Goal: Task Accomplishment & Management: Use online tool/utility

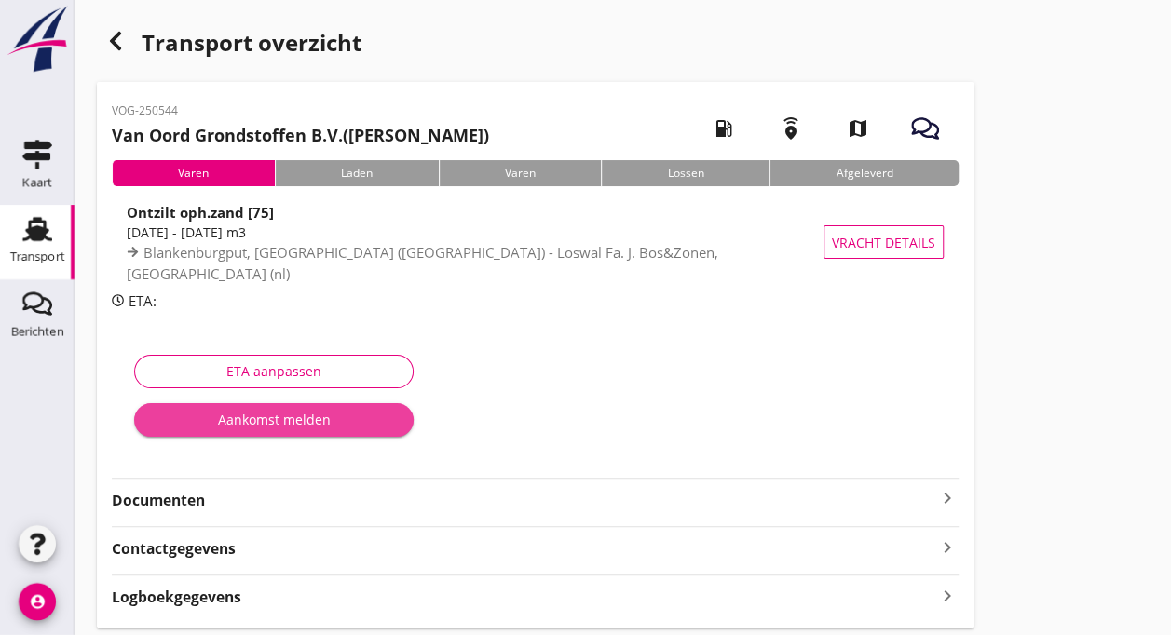
click at [262, 421] on div "Aankomst melden" at bounding box center [274, 420] width 250 height 20
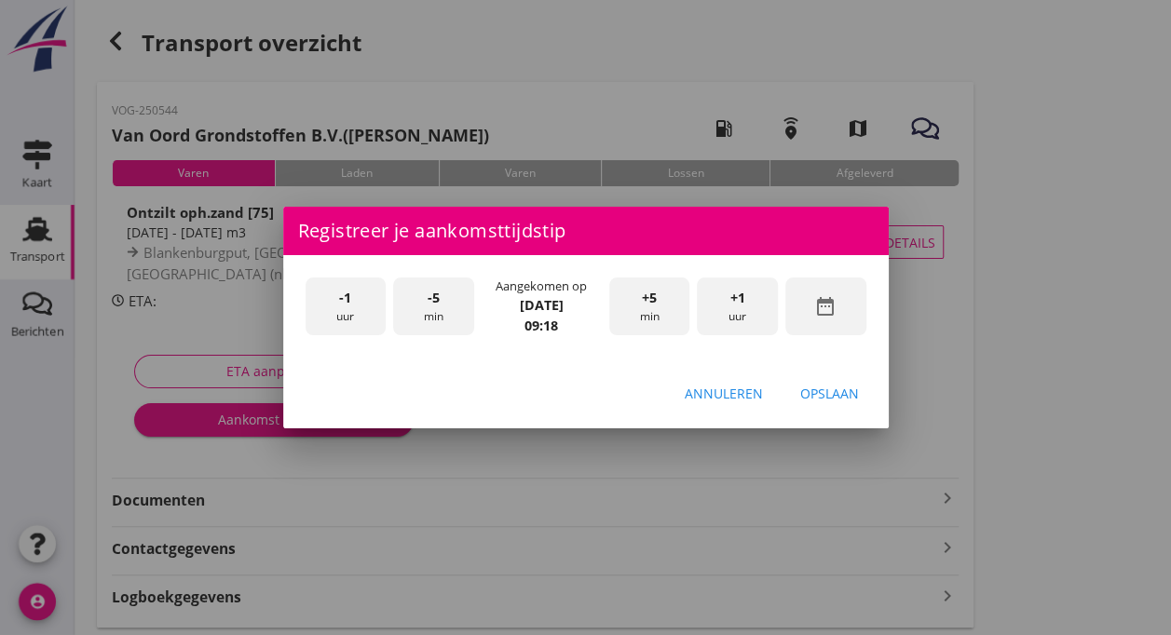
click at [742, 305] on span "+1" at bounding box center [737, 298] width 15 height 20
click at [637, 324] on div "+5 min" at bounding box center [649, 307] width 81 height 59
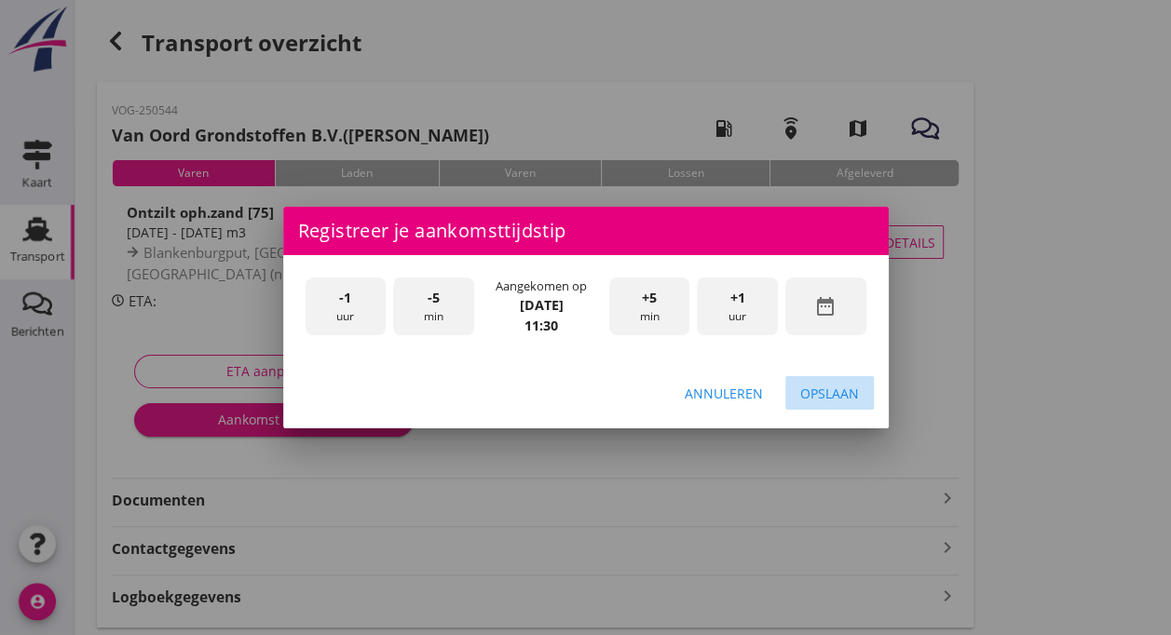
click at [818, 397] on div "Opslaan" at bounding box center [829, 394] width 59 height 20
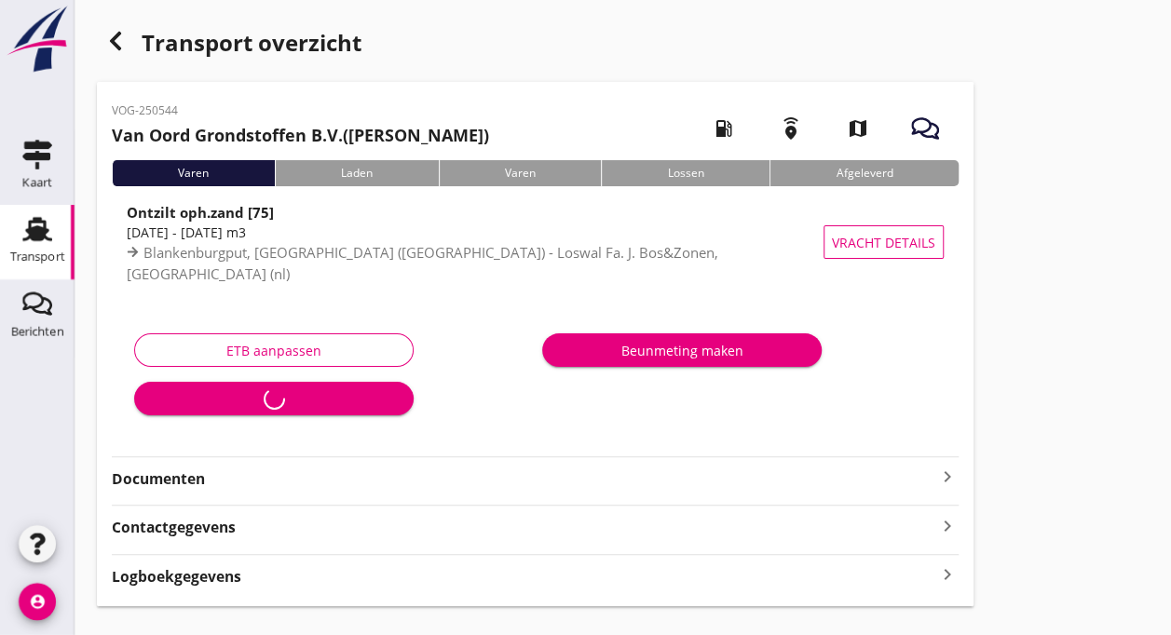
click at [538, 453] on div "VOG-250544 Van Oord Grondstoffen B.V. ([PERSON_NAME]) local_gas_station emergen…" at bounding box center [535, 344] width 877 height 525
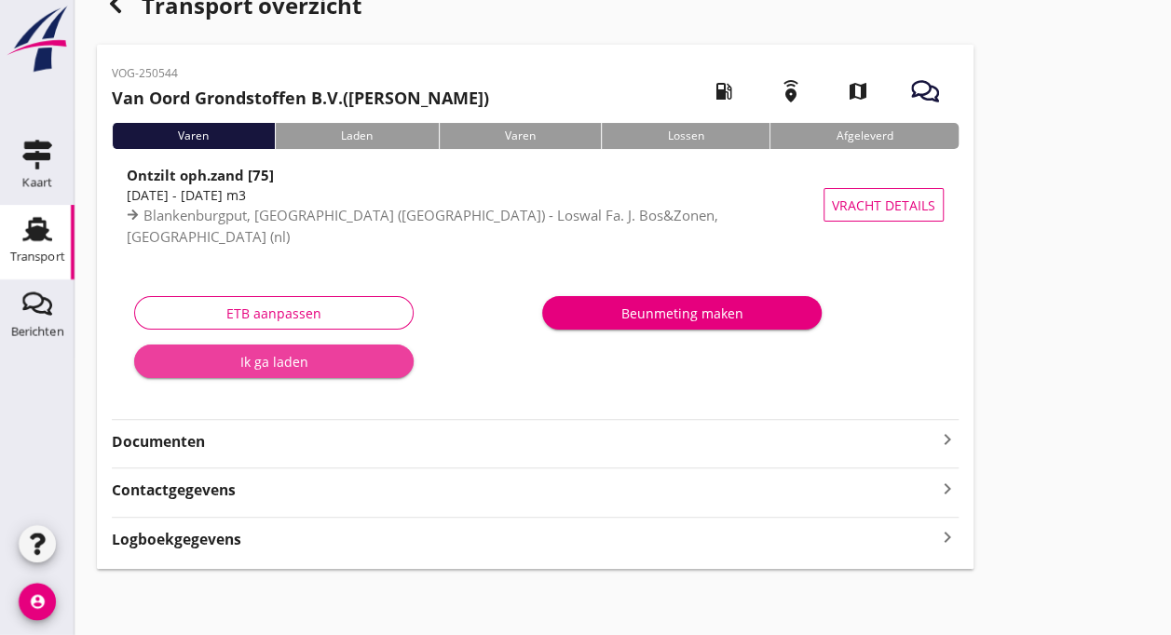
click at [269, 365] on div "Ik ga laden" at bounding box center [274, 362] width 250 height 20
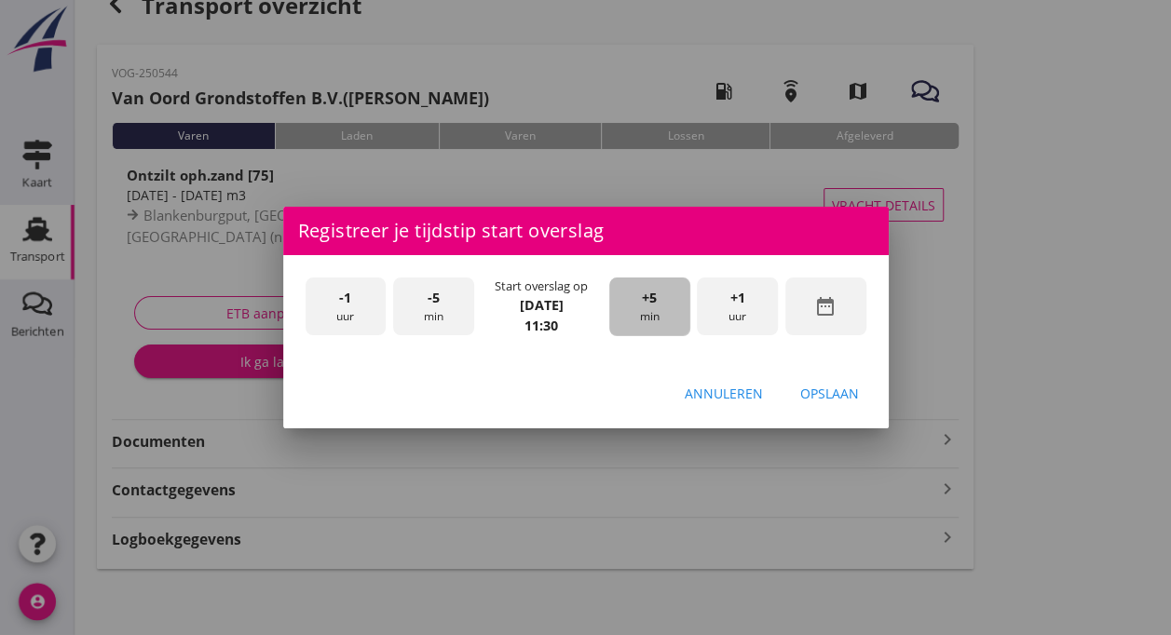
click at [642, 309] on div "+5 min" at bounding box center [649, 307] width 81 height 59
click at [823, 401] on div "Opslaan" at bounding box center [829, 394] width 59 height 20
